Goal: Task Accomplishment & Management: Use online tool/utility

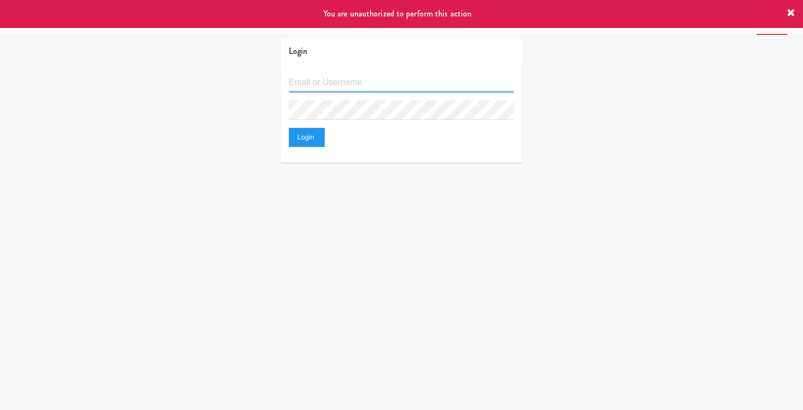
click at [329, 88] on input "text" at bounding box center [402, 83] width 226 height 20
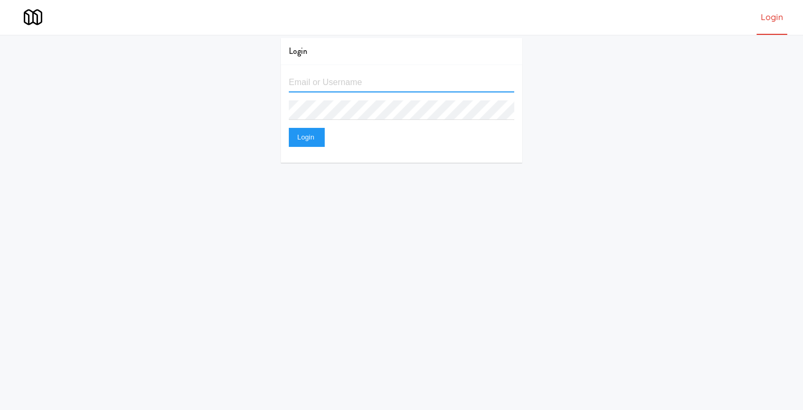
type input "[EMAIL_ADDRESS][DOMAIN_NAME]"
click at [289, 128] on button "Login" at bounding box center [307, 137] width 36 height 19
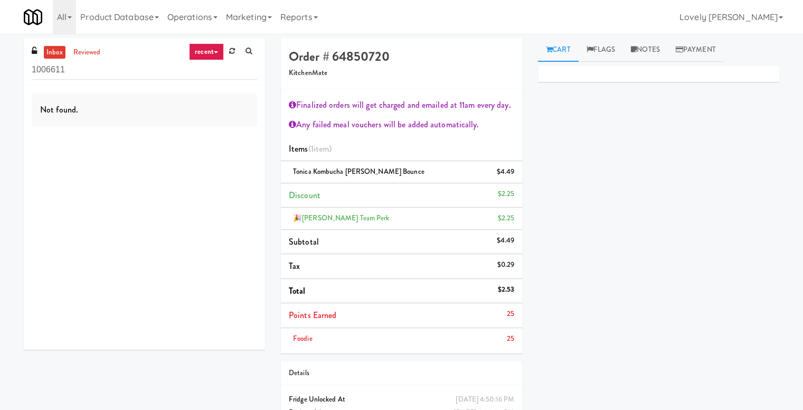
click at [566, 45] on link "Cart" at bounding box center [558, 50] width 41 height 24
click at [610, 51] on link "Flags" at bounding box center [601, 50] width 45 height 24
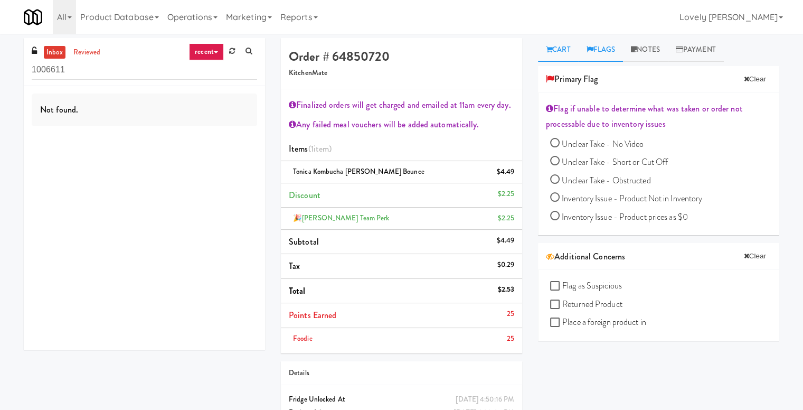
click at [563, 53] on link "Cart" at bounding box center [558, 50] width 41 height 24
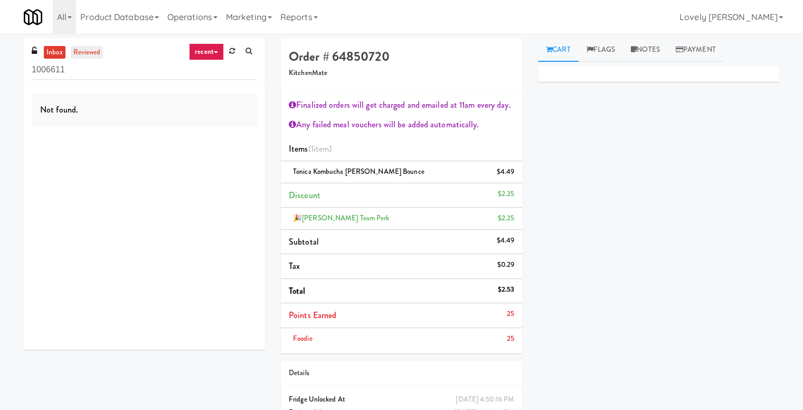
click at [93, 56] on link "reviewed" at bounding box center [87, 52] width 33 height 13
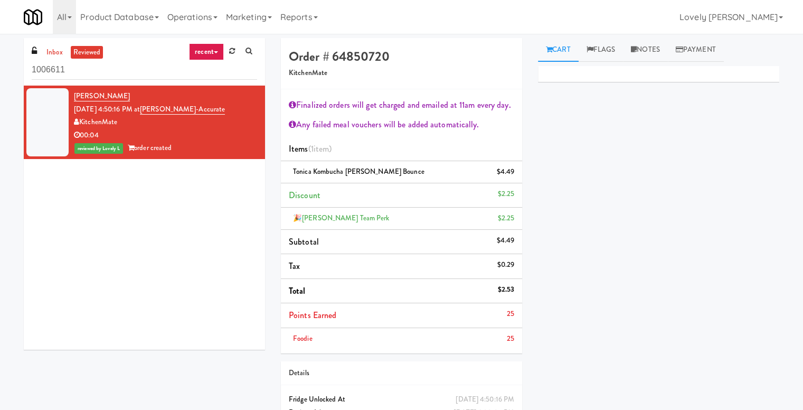
click at [154, 121] on div "KitchenMate" at bounding box center [165, 122] width 183 height 13
click at [201, 134] on div "00:04" at bounding box center [165, 135] width 183 height 13
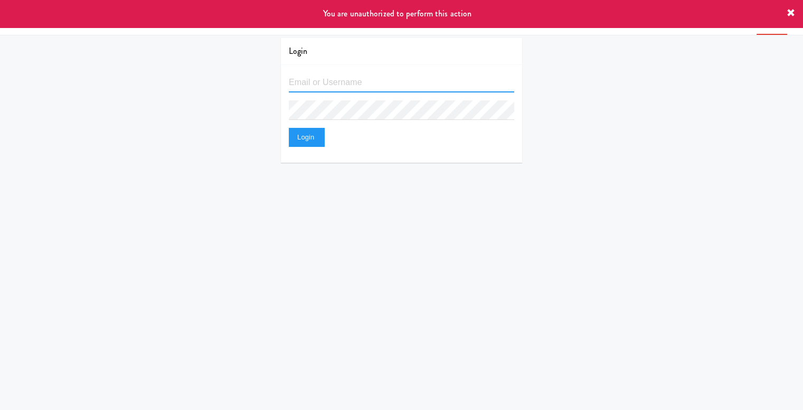
click at [323, 85] on input "text" at bounding box center [402, 83] width 226 height 20
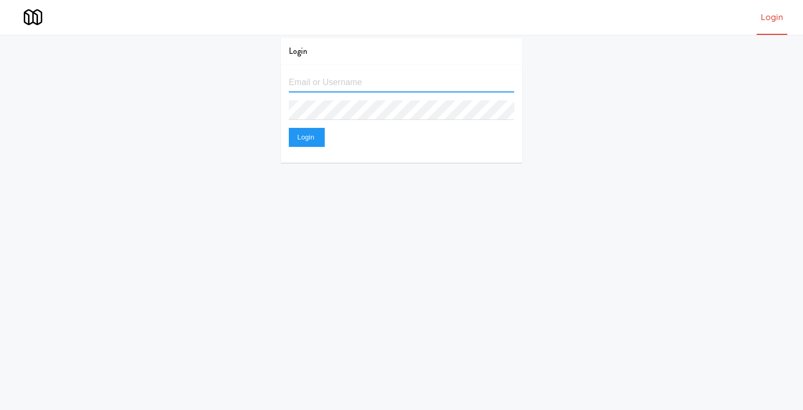
type input "[EMAIL_ADDRESS][DOMAIN_NAME]"
click at [289, 128] on button "Login" at bounding box center [307, 137] width 36 height 19
